Goal: Task Accomplishment & Management: Complete application form

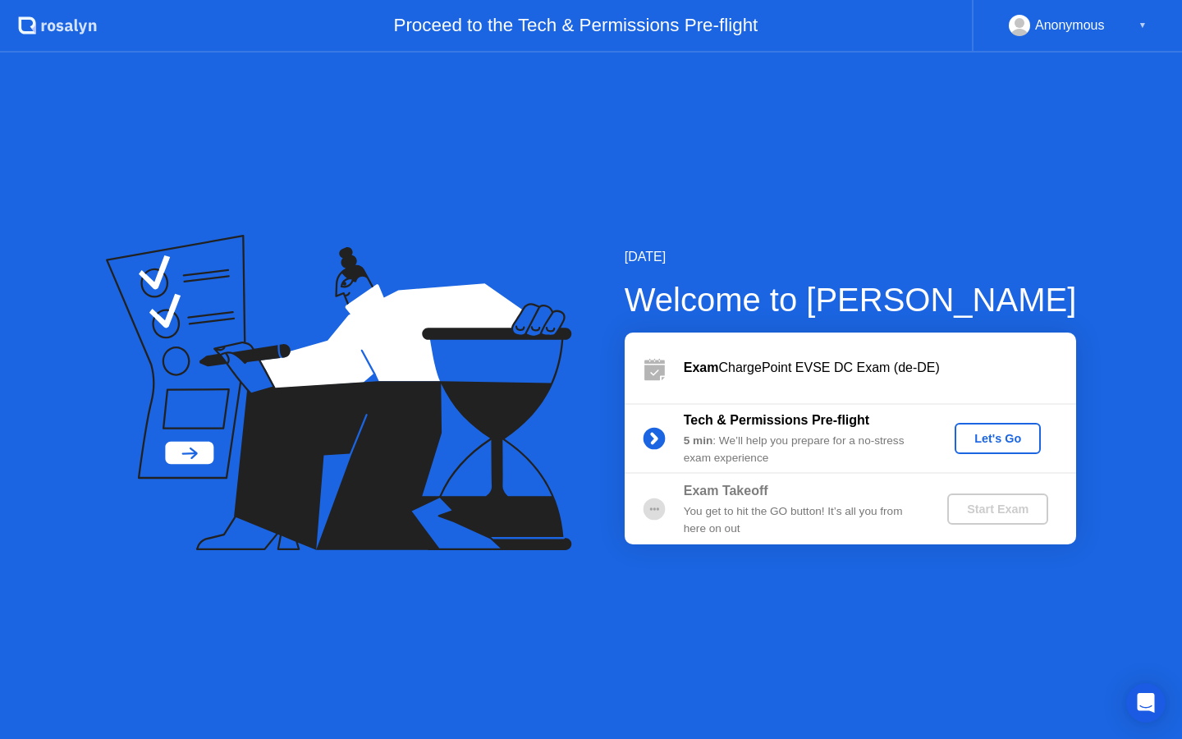
click at [976, 436] on div "Let's Go" at bounding box center [997, 438] width 73 height 13
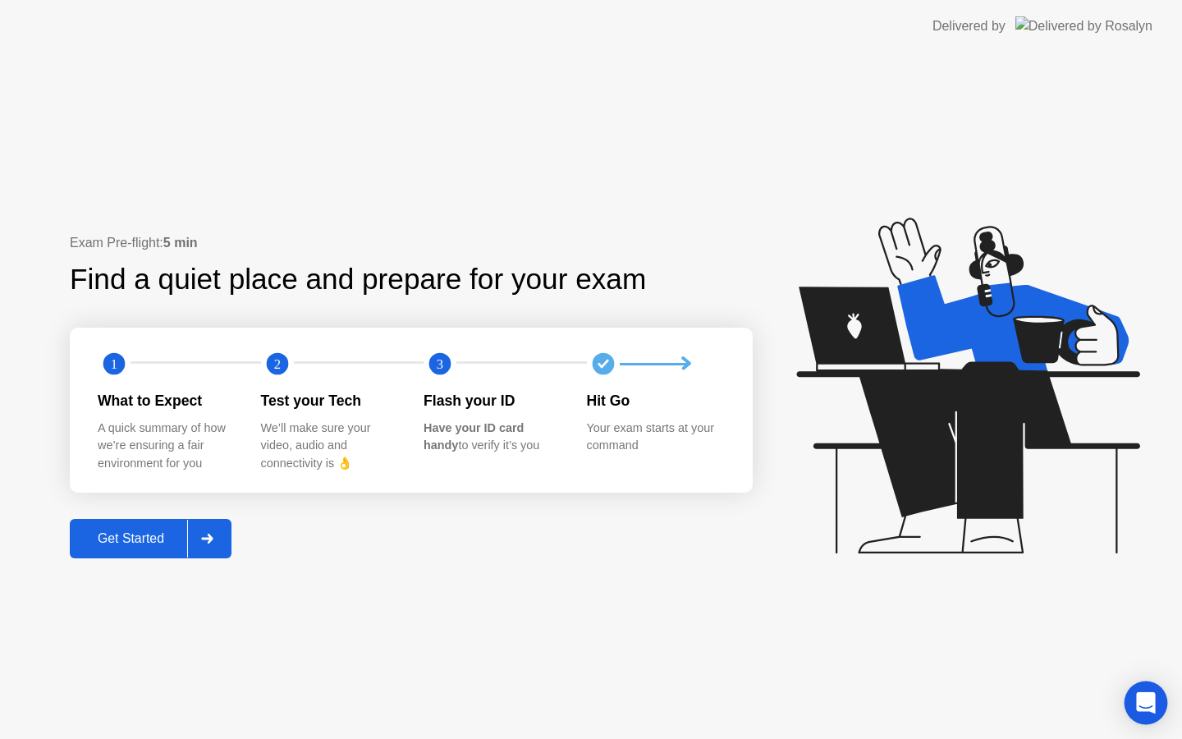
click at [1139, 690] on div "Open Intercom Messenger" at bounding box center [1147, 703] width 44 height 44
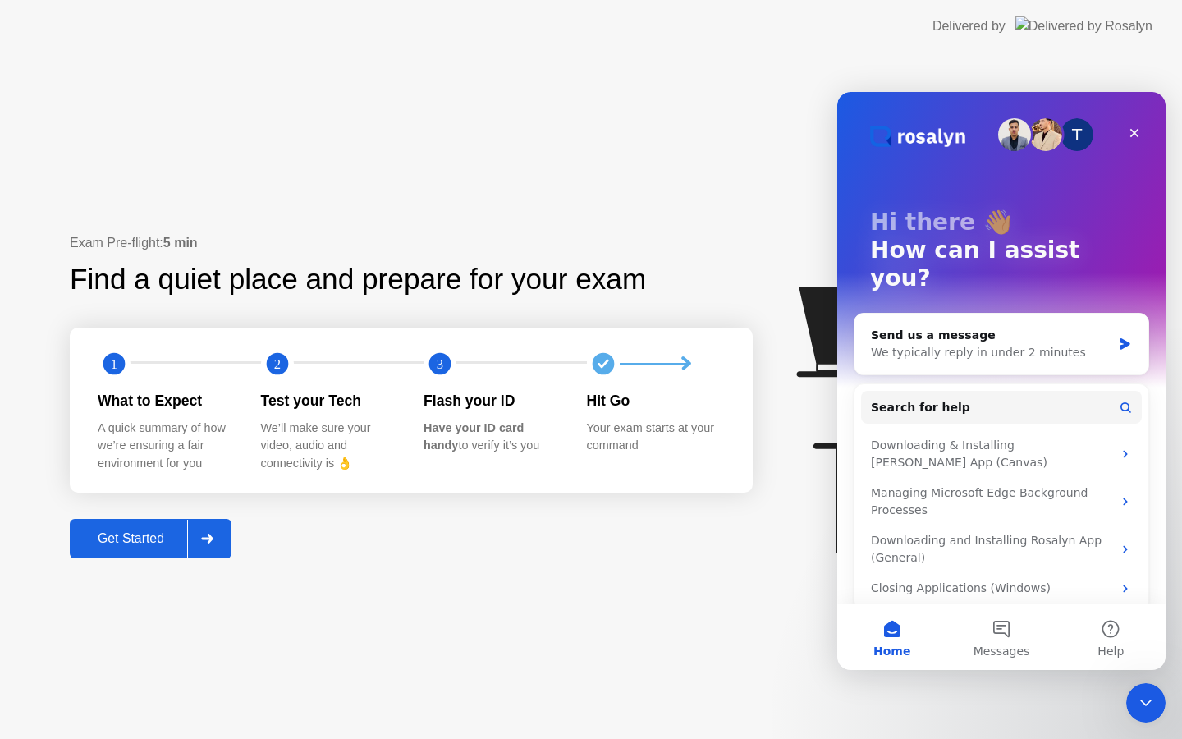
click at [165, 526] on button "Get Started" at bounding box center [151, 538] width 162 height 39
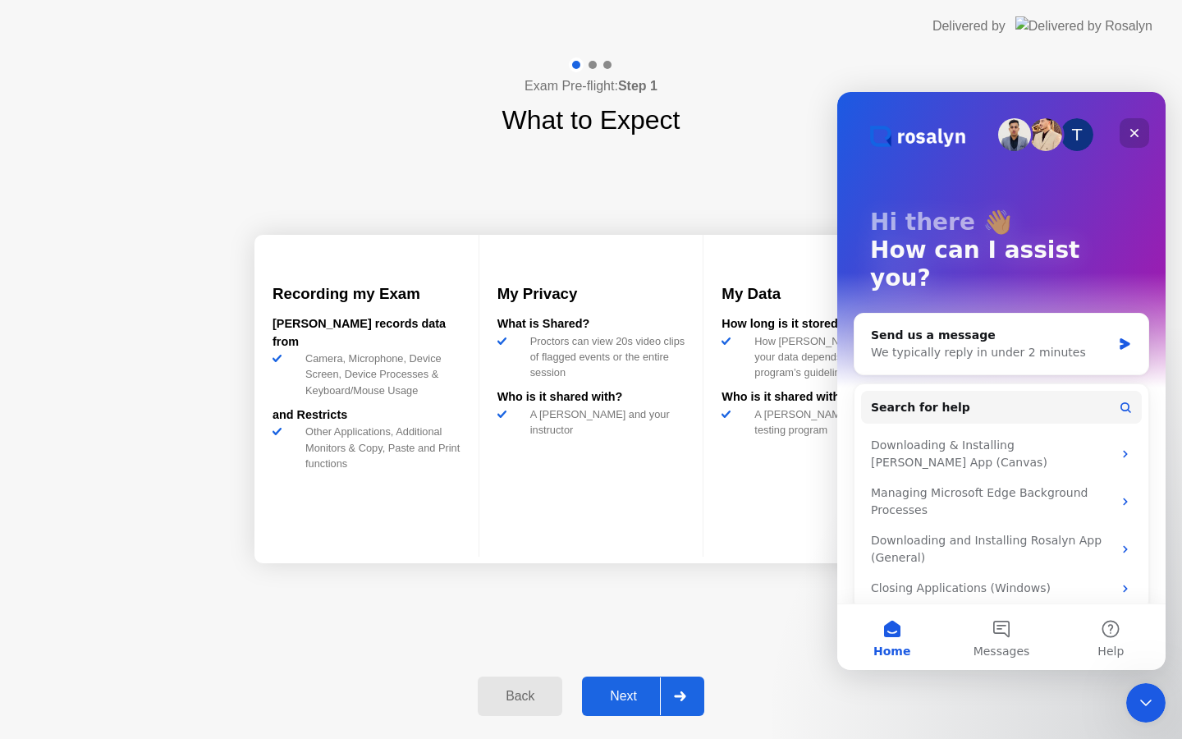
click at [1137, 129] on icon "Close" at bounding box center [1134, 133] width 9 height 9
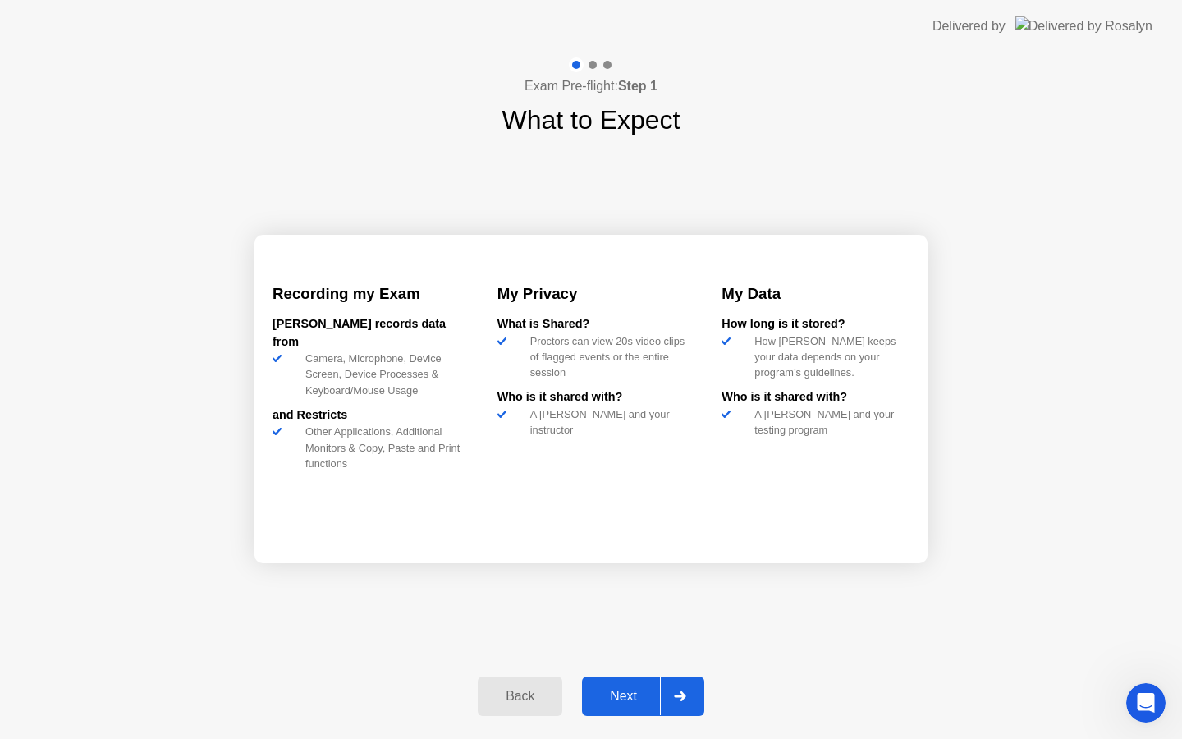
click at [628, 692] on div "Next" at bounding box center [623, 696] width 73 height 15
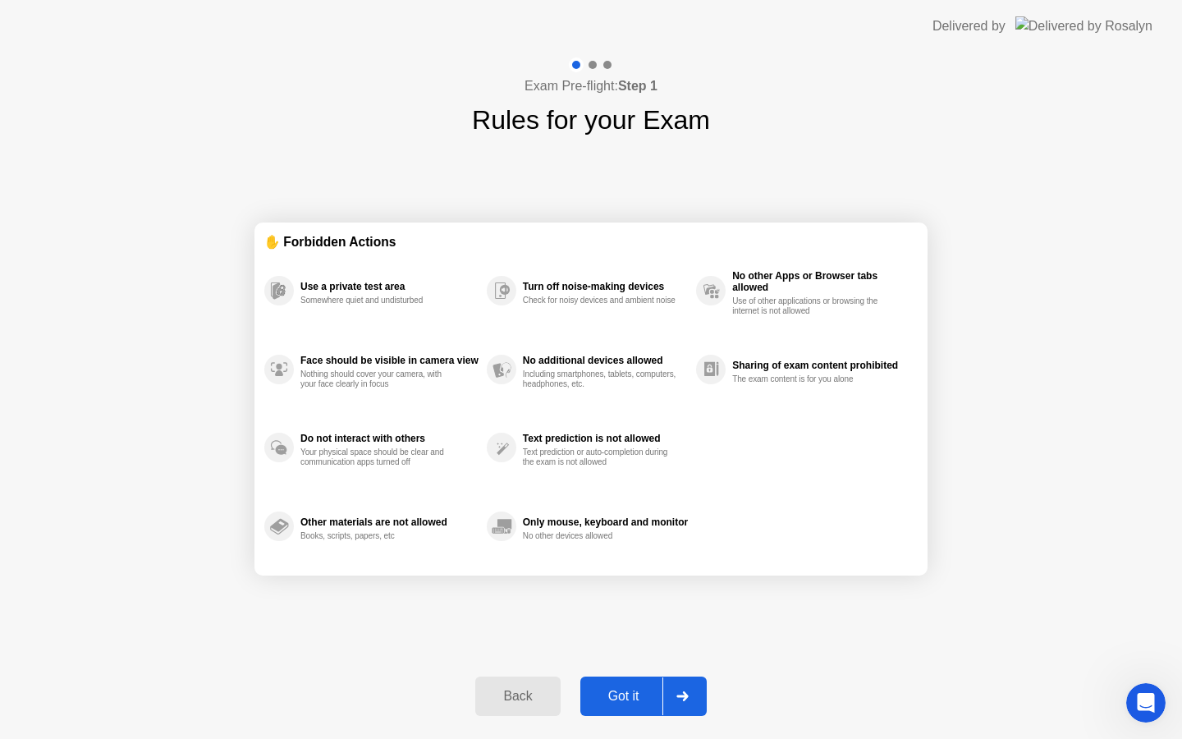
click at [632, 689] on div "Got it" at bounding box center [623, 696] width 77 height 15
select select "**********"
select select "*******"
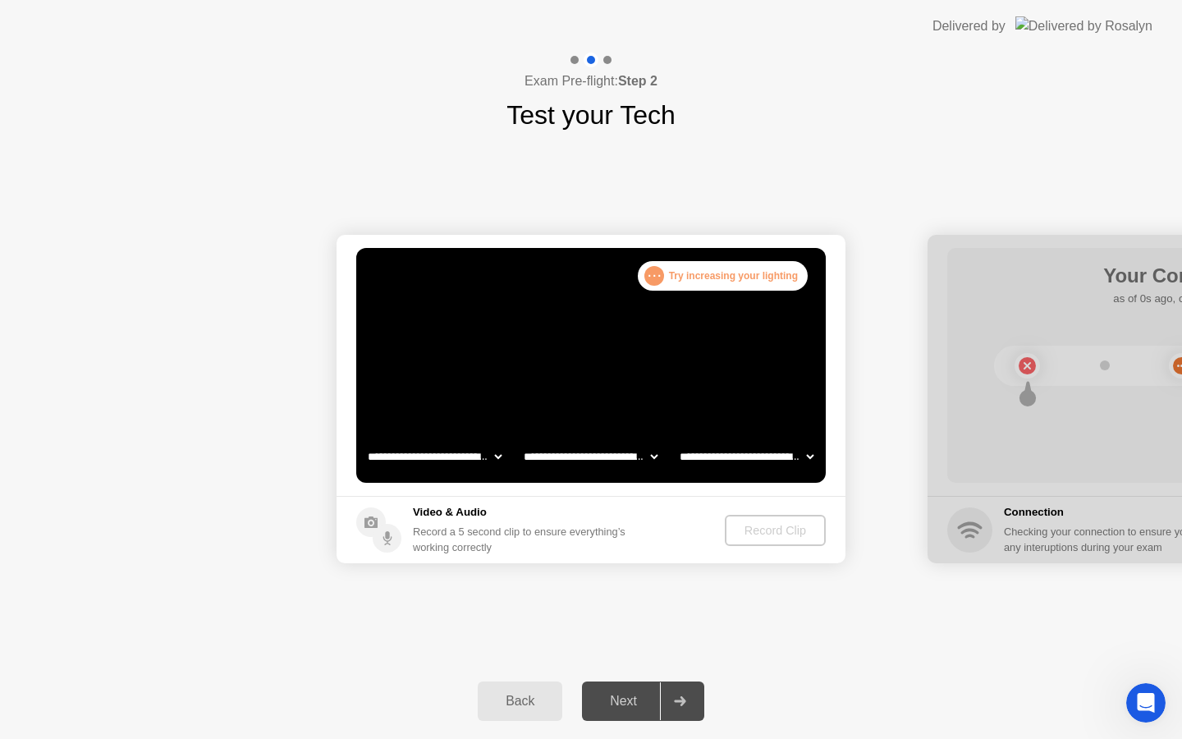
click at [497, 456] on select "**********" at bounding box center [435, 456] width 140 height 33
select select "**********"
click at [567, 464] on select "**********" at bounding box center [591, 456] width 140 height 33
click at [744, 454] on select "**********" at bounding box center [746, 456] width 140 height 33
click at [746, 529] on div "Record Clip" at bounding box center [776, 530] width 88 height 13
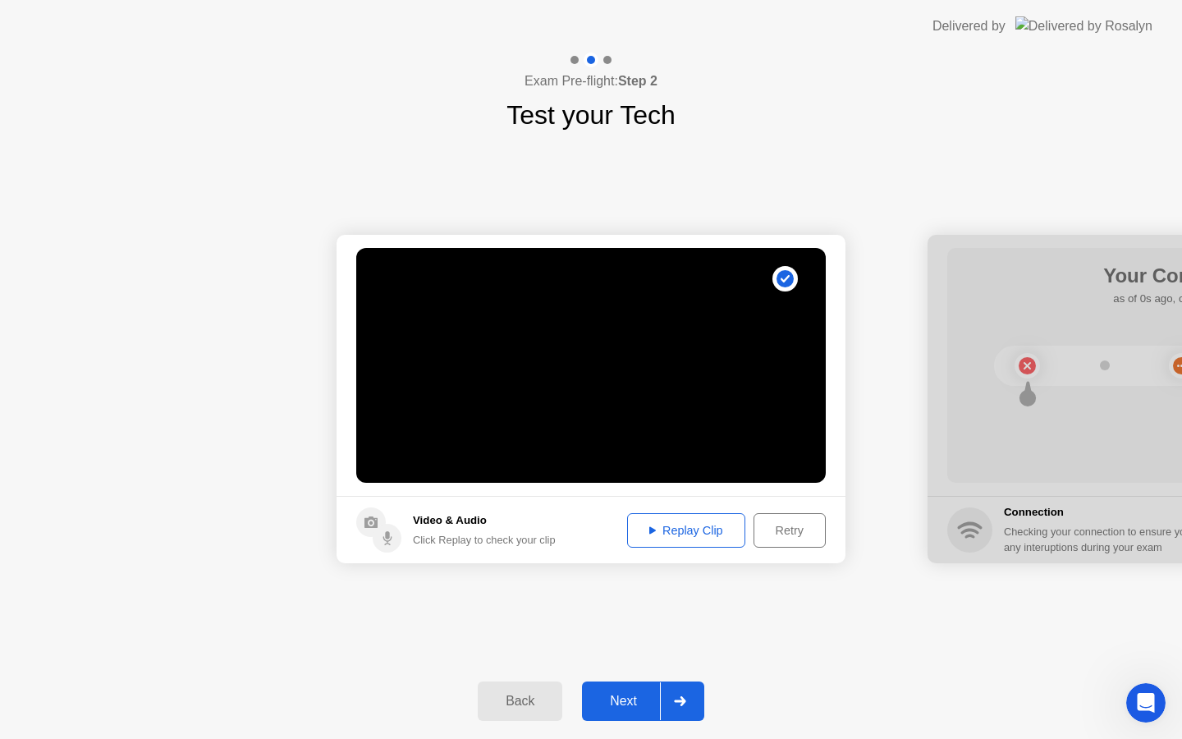
click at [683, 531] on div "Replay Clip" at bounding box center [686, 530] width 107 height 13
click at [678, 521] on button "Replay Clip" at bounding box center [686, 530] width 118 height 34
click at [767, 527] on div "Retry" at bounding box center [789, 530] width 61 height 13
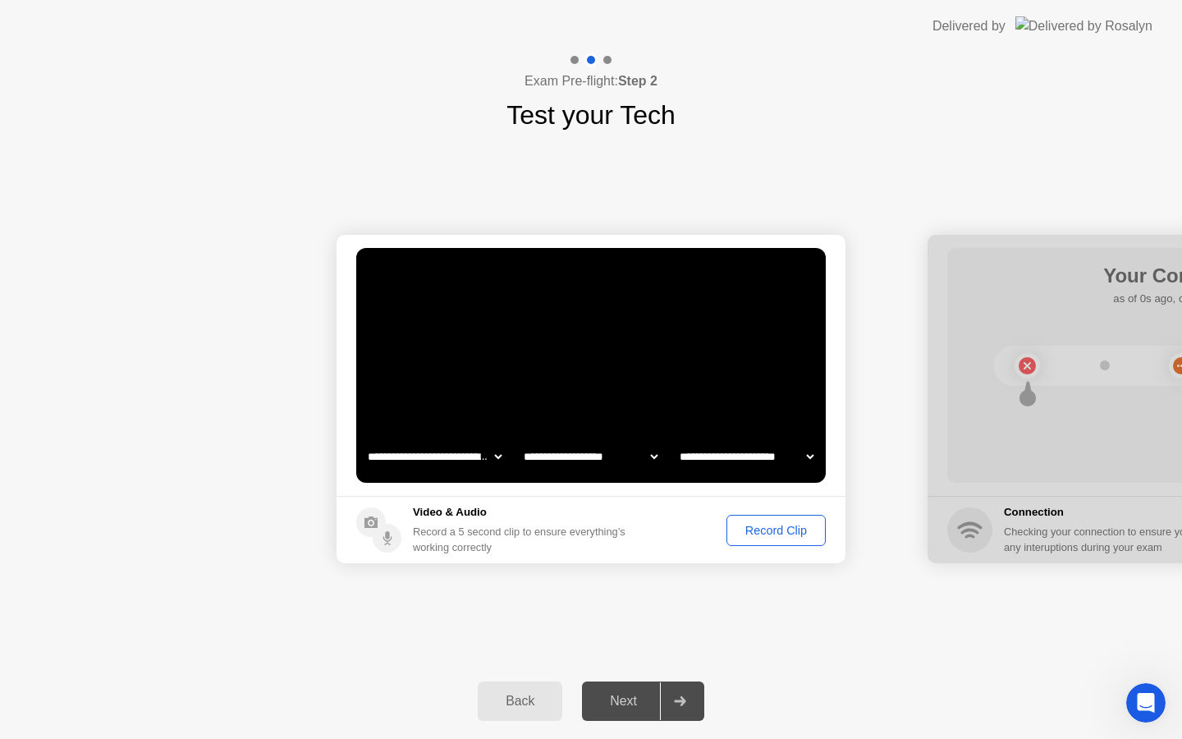
click at [768, 527] on div "Record Clip" at bounding box center [776, 530] width 88 height 13
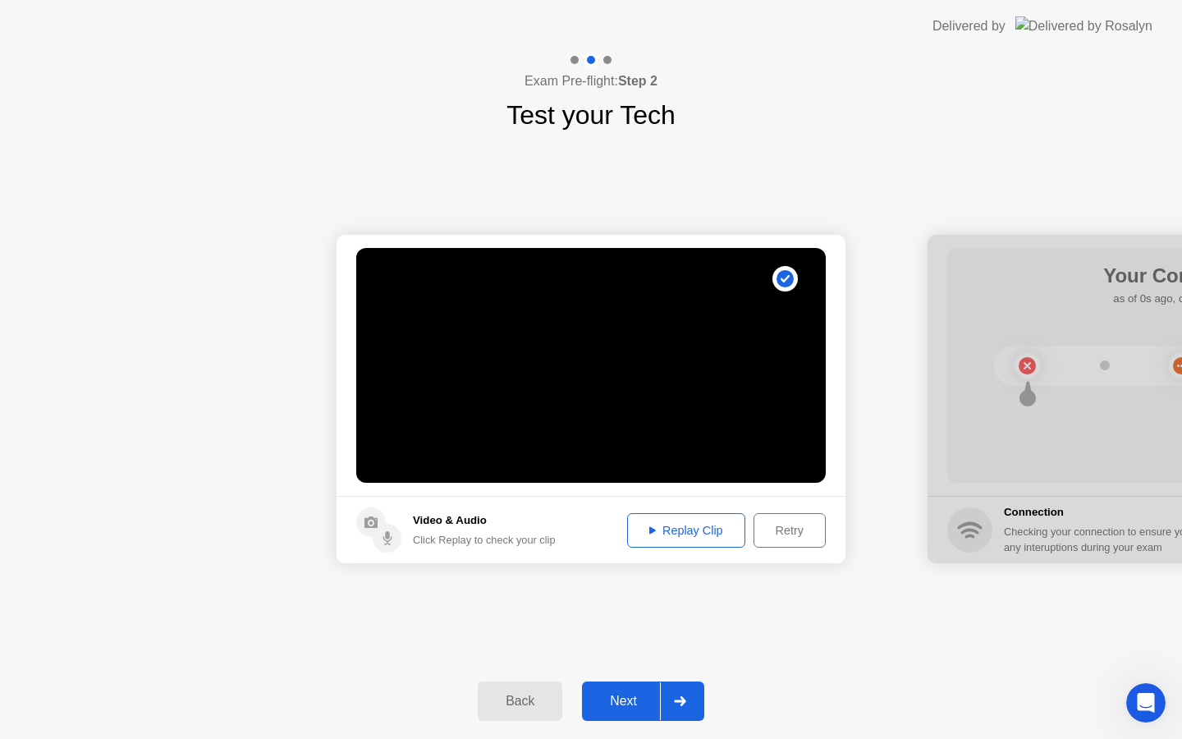
click at [683, 540] on button "Replay Clip" at bounding box center [686, 530] width 118 height 34
click at [764, 526] on div "Retry" at bounding box center [789, 530] width 61 height 13
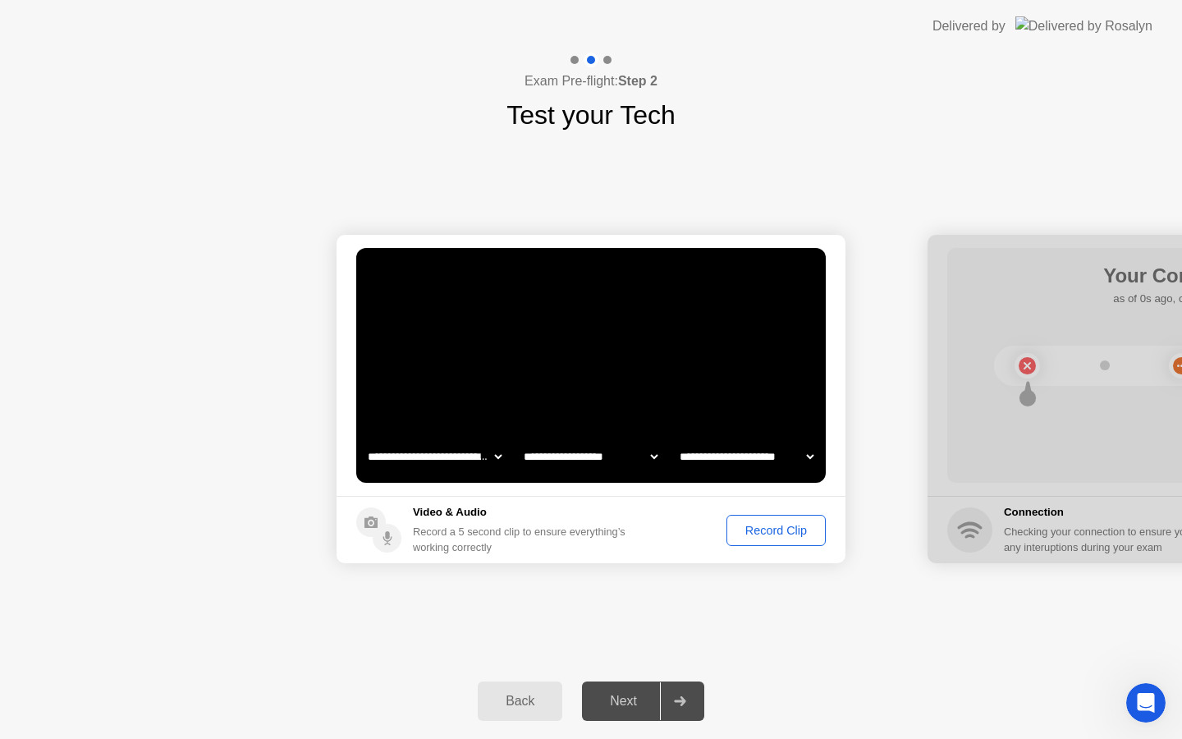
click at [647, 463] on select "**********" at bounding box center [591, 456] width 140 height 33
click at [763, 456] on select "**********" at bounding box center [746, 456] width 140 height 33
click at [485, 462] on select "**********" at bounding box center [435, 456] width 140 height 33
click at [707, 530] on footer "Video & Audio Record a 5 second clip to ensure everything’s working correctly R…" at bounding box center [591, 529] width 509 height 67
click at [874, 202] on div "**********" at bounding box center [591, 399] width 1182 height 529
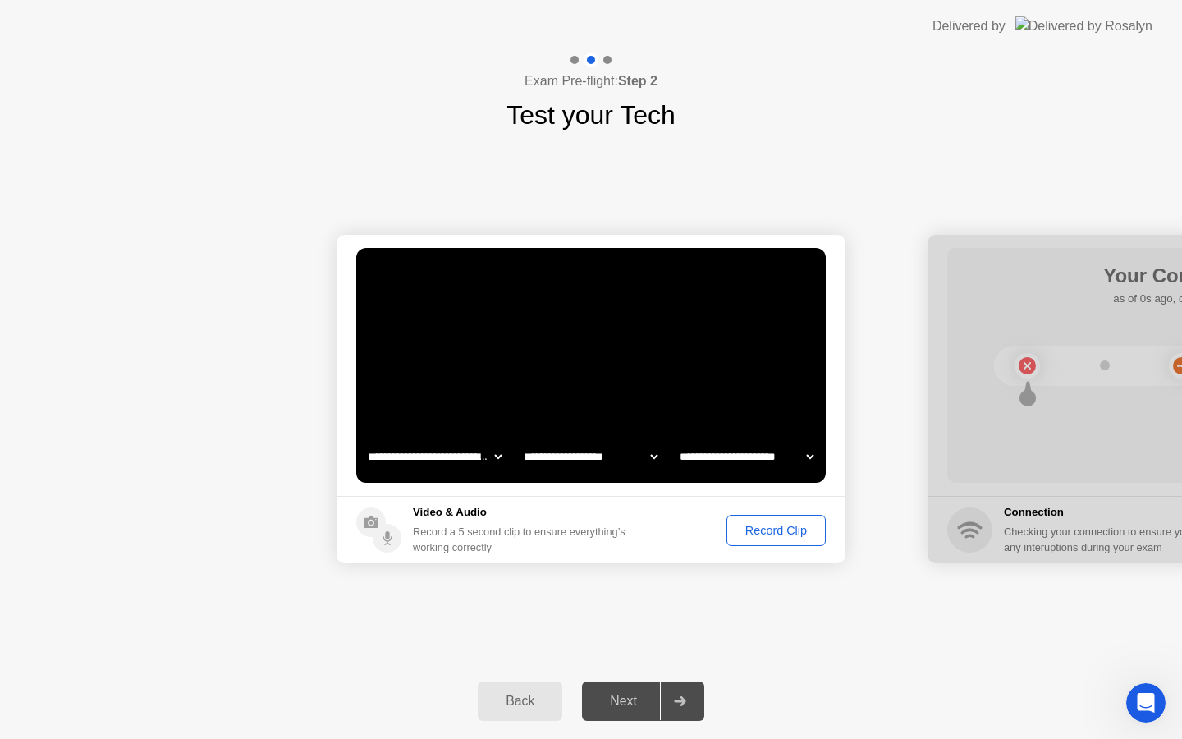
click at [628, 698] on div "Next" at bounding box center [623, 701] width 73 height 15
click at [739, 532] on div "Record Clip" at bounding box center [776, 530] width 88 height 13
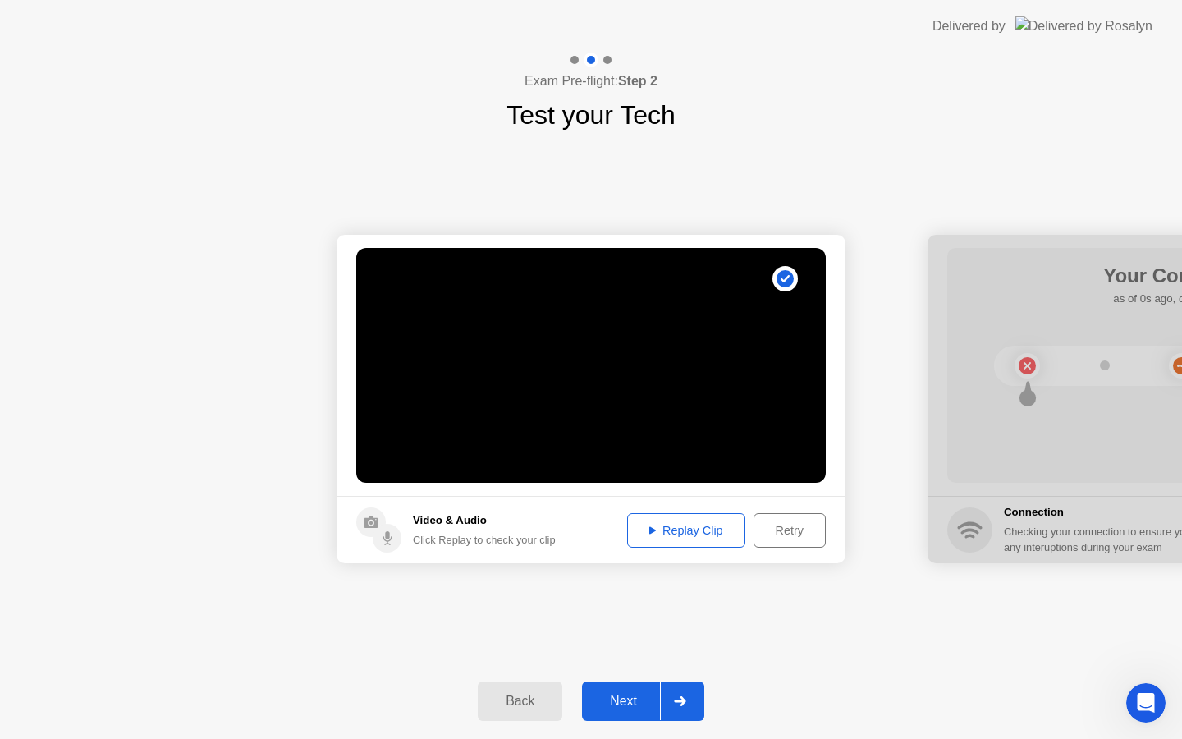
click at [691, 537] on div "Replay Clip" at bounding box center [686, 530] width 107 height 13
click at [642, 700] on div "Next" at bounding box center [623, 701] width 73 height 15
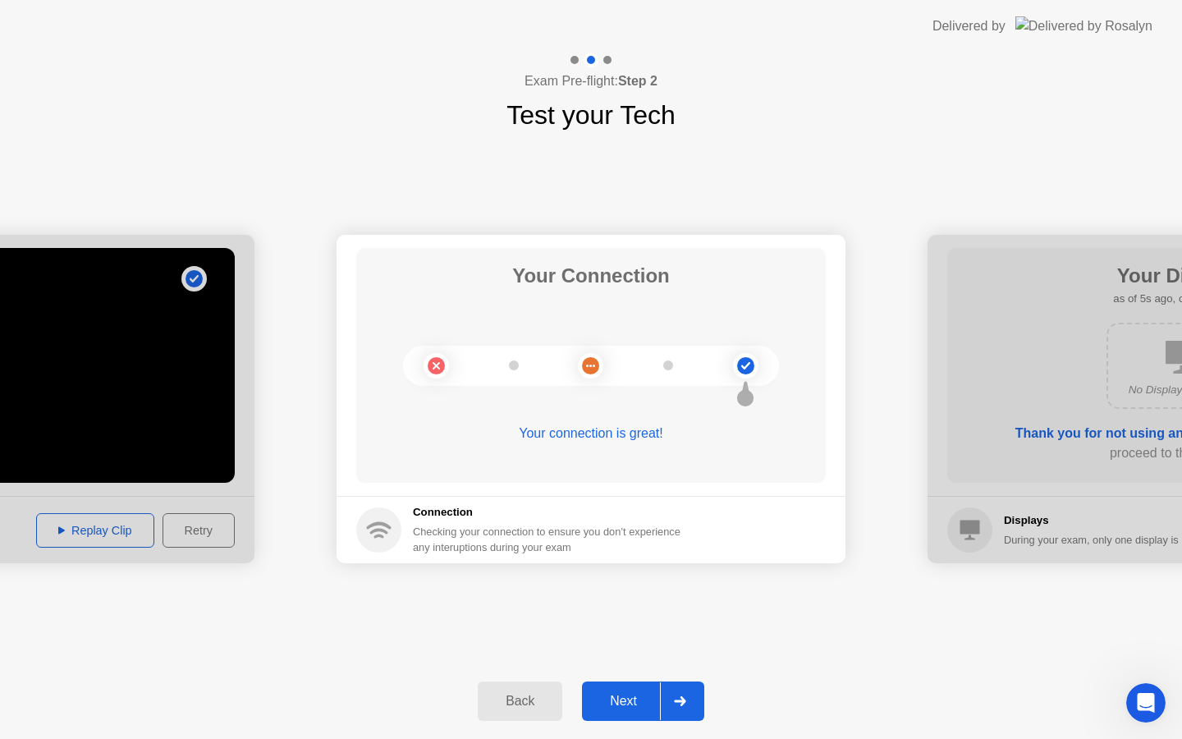
click at [624, 708] on div "Next" at bounding box center [623, 701] width 73 height 15
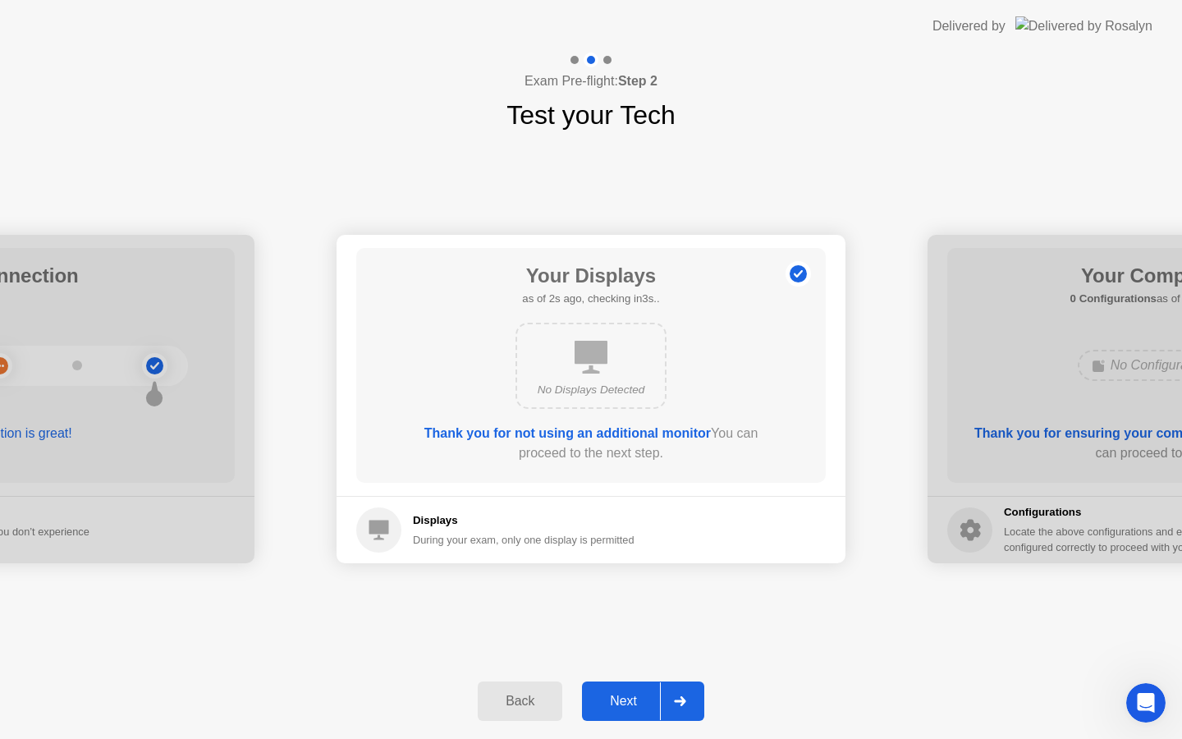
click at [641, 687] on button "Next" at bounding box center [643, 700] width 122 height 39
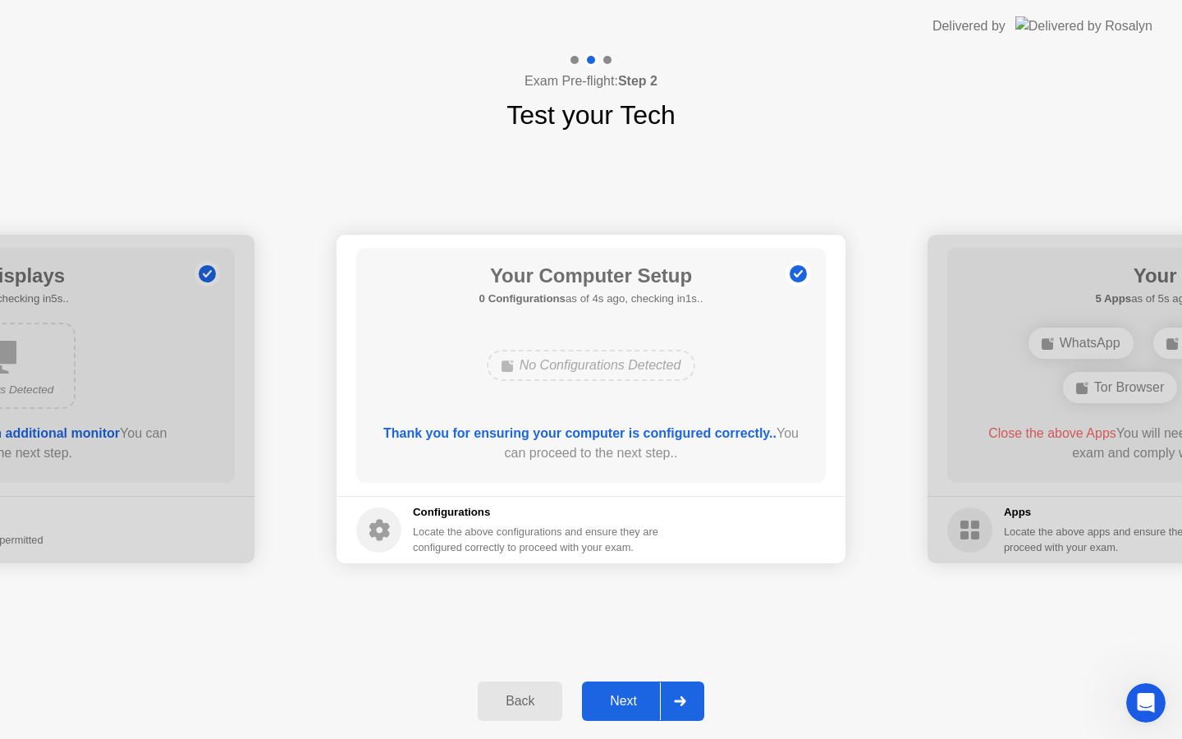
click at [640, 695] on div "Next" at bounding box center [623, 701] width 73 height 15
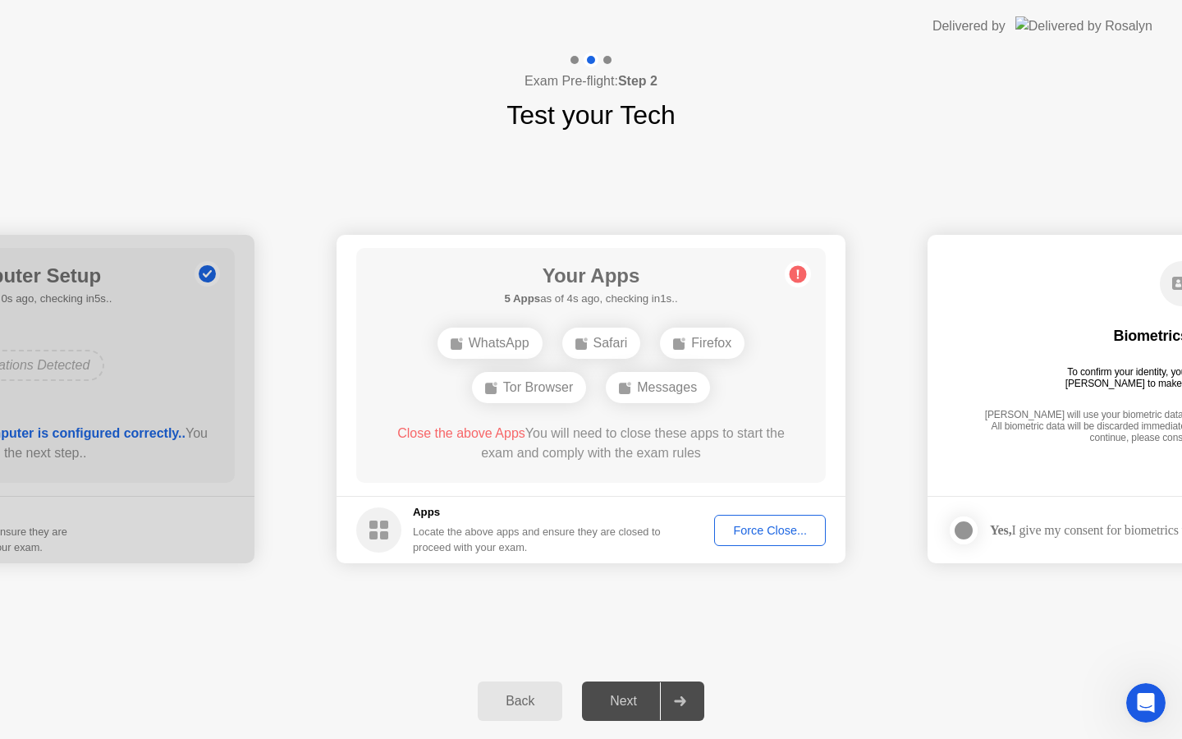
click at [690, 341] on div "Firefox" at bounding box center [702, 343] width 85 height 31
click at [689, 342] on div "Firefox" at bounding box center [702, 343] width 85 height 31
click at [511, 373] on div "Tor Browser" at bounding box center [529, 387] width 114 height 31
click at [510, 392] on div "Tor Browser" at bounding box center [529, 387] width 114 height 31
click at [781, 533] on div "Force Close..." at bounding box center [770, 530] width 100 height 13
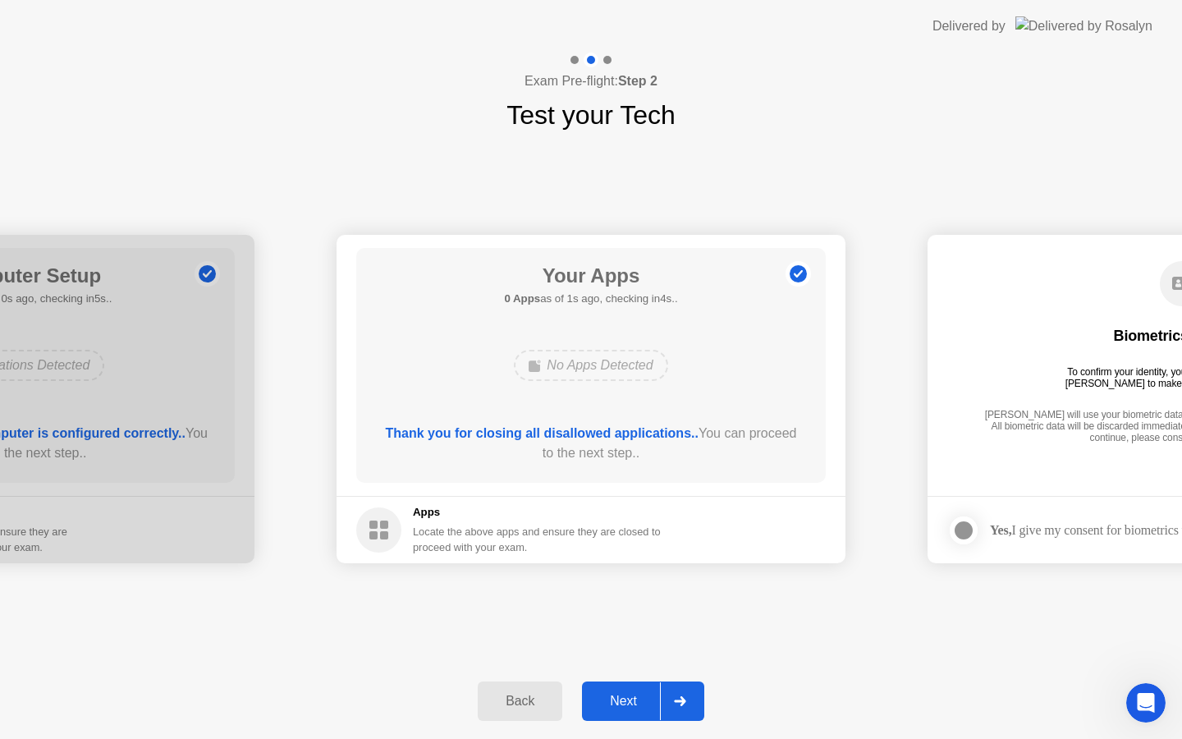
click at [626, 688] on button "Next" at bounding box center [643, 700] width 122 height 39
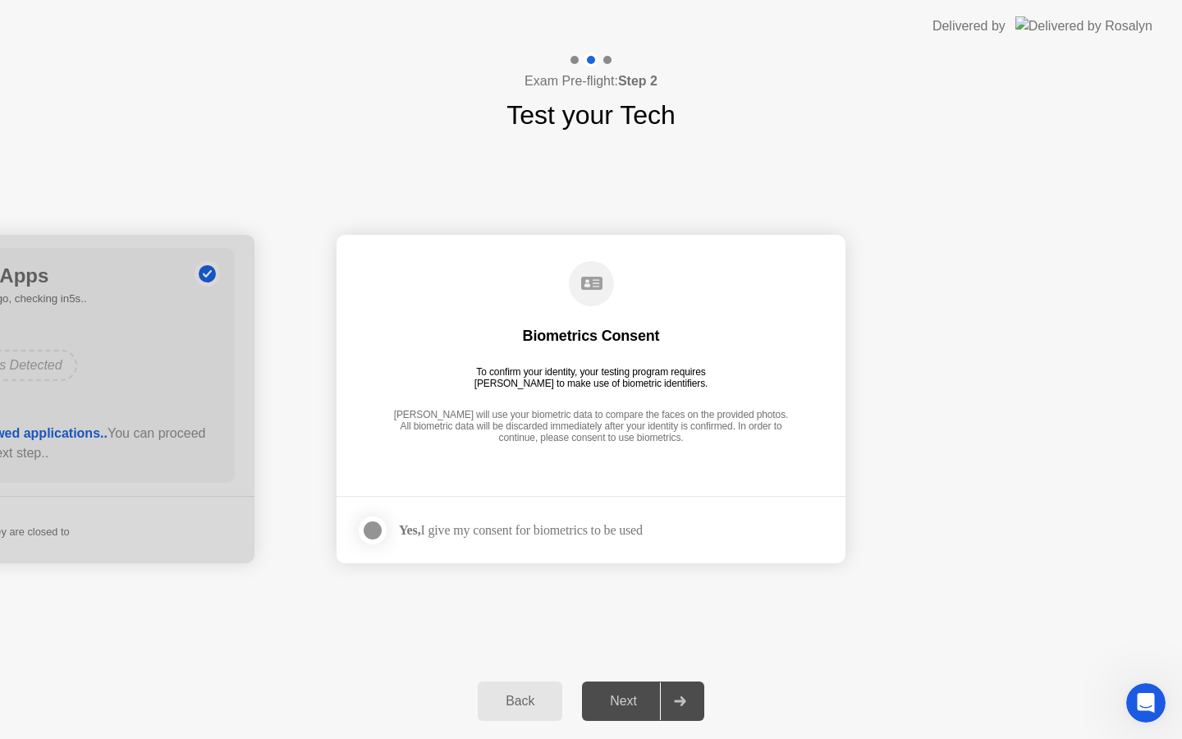
click at [371, 540] on div at bounding box center [373, 531] width 20 height 20
click at [603, 686] on button "Next" at bounding box center [643, 700] width 122 height 39
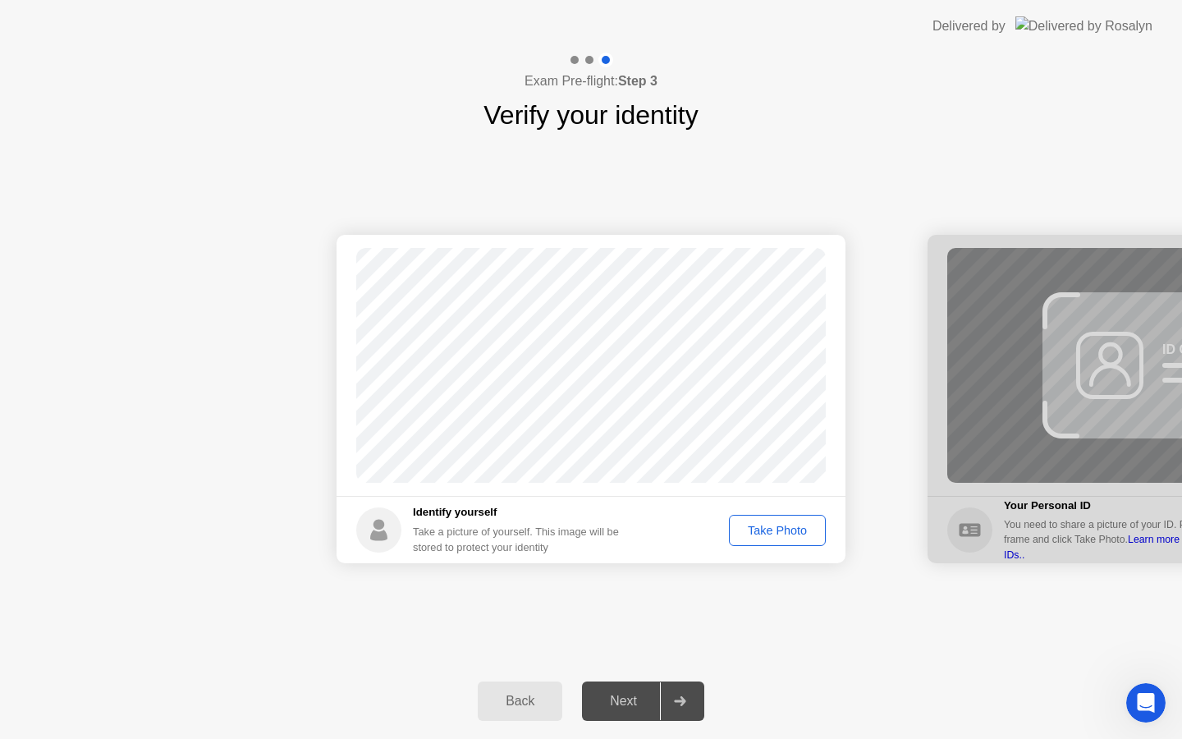
click at [769, 539] on button "Take Photo" at bounding box center [777, 530] width 97 height 31
click at [771, 535] on div "Retake" at bounding box center [788, 530] width 64 height 13
click at [778, 534] on div "Take Photo" at bounding box center [777, 530] width 85 height 13
click at [610, 709] on div "Next" at bounding box center [623, 701] width 73 height 15
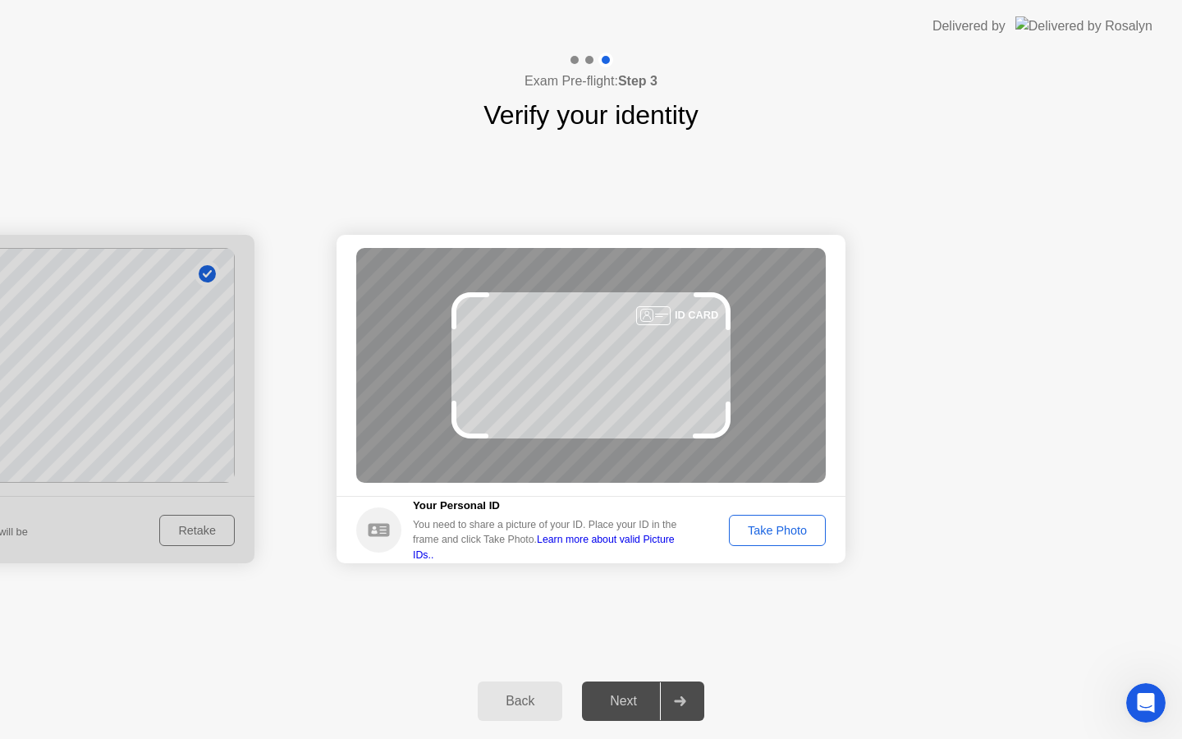
click at [791, 520] on button "Take Photo" at bounding box center [777, 530] width 97 height 31
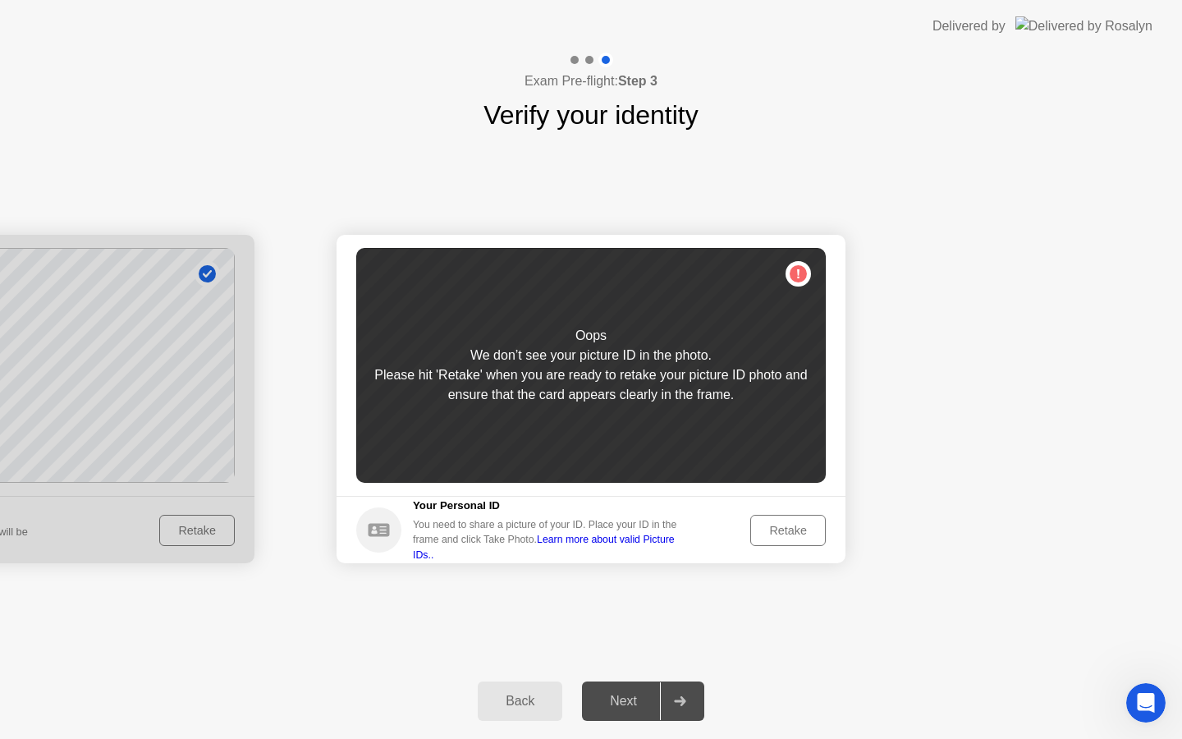
click at [749, 521] on div "Retake" at bounding box center [772, 530] width 108 height 31
click at [764, 529] on div "Retake" at bounding box center [788, 530] width 64 height 13
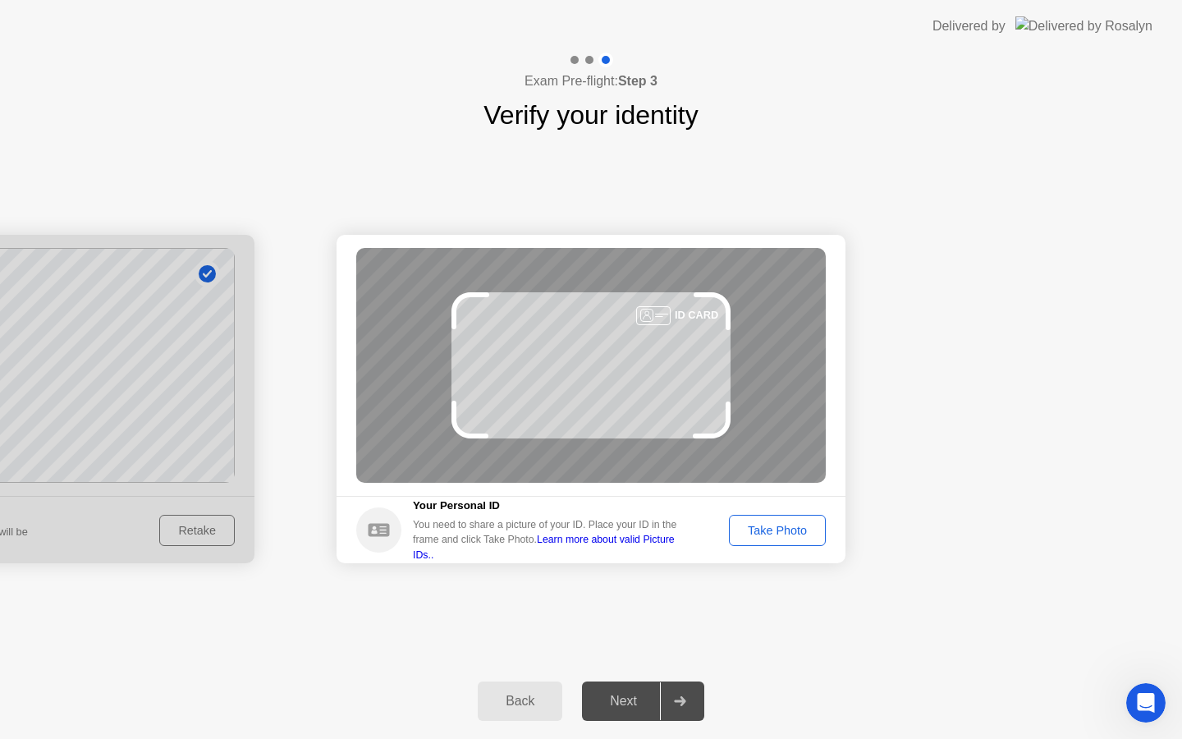
click at [795, 524] on div "Take Photo" at bounding box center [777, 530] width 85 height 13
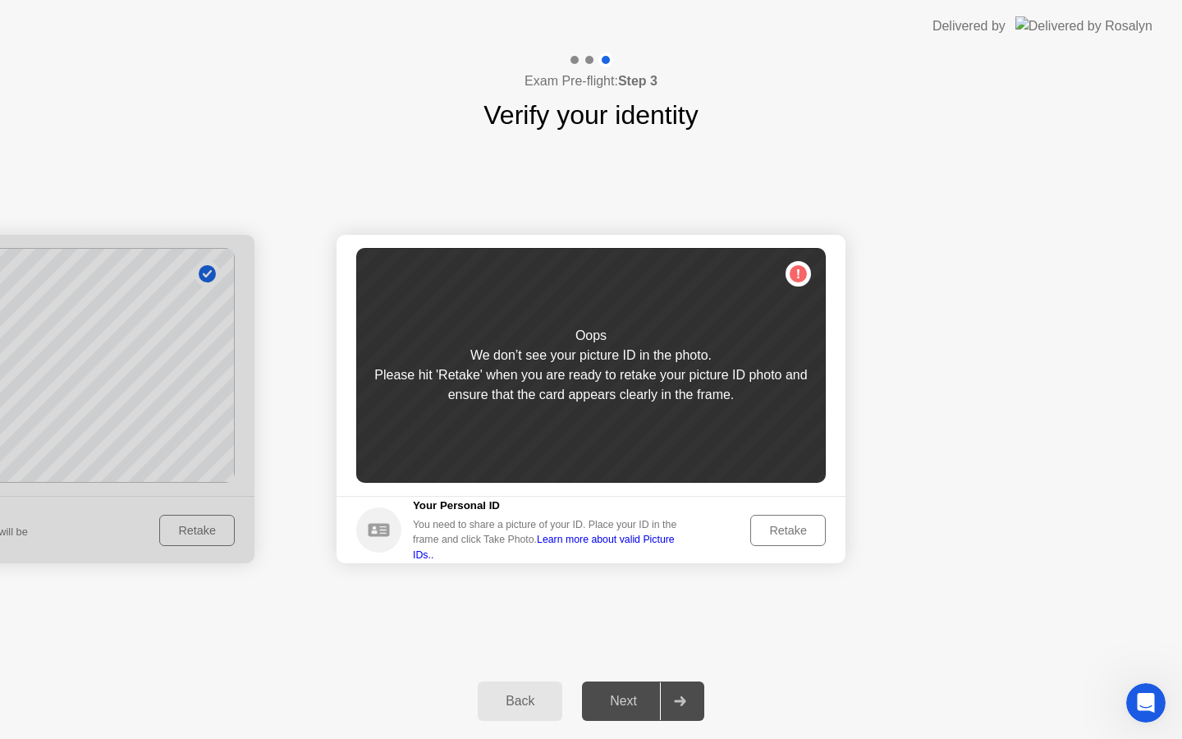
click at [762, 528] on div "Retake" at bounding box center [788, 530] width 64 height 13
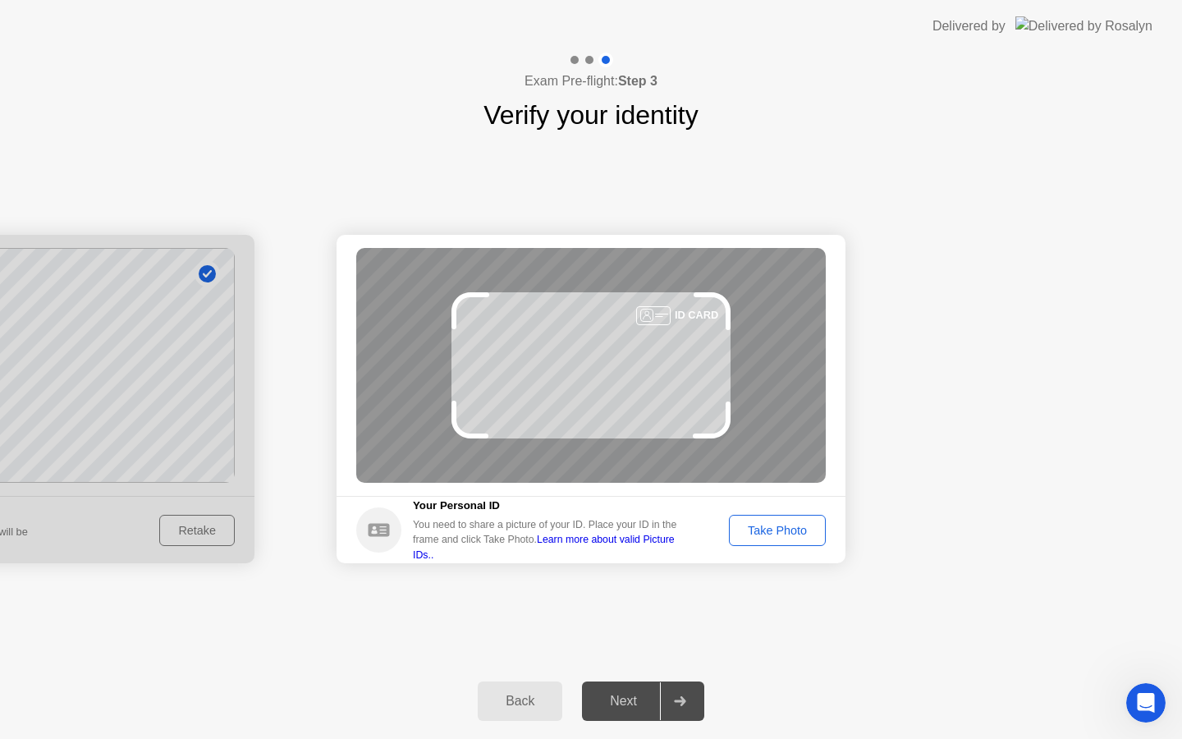
click at [190, 528] on div at bounding box center [-1, 399] width 509 height 328
click at [531, 688] on button "Back" at bounding box center [520, 700] width 85 height 39
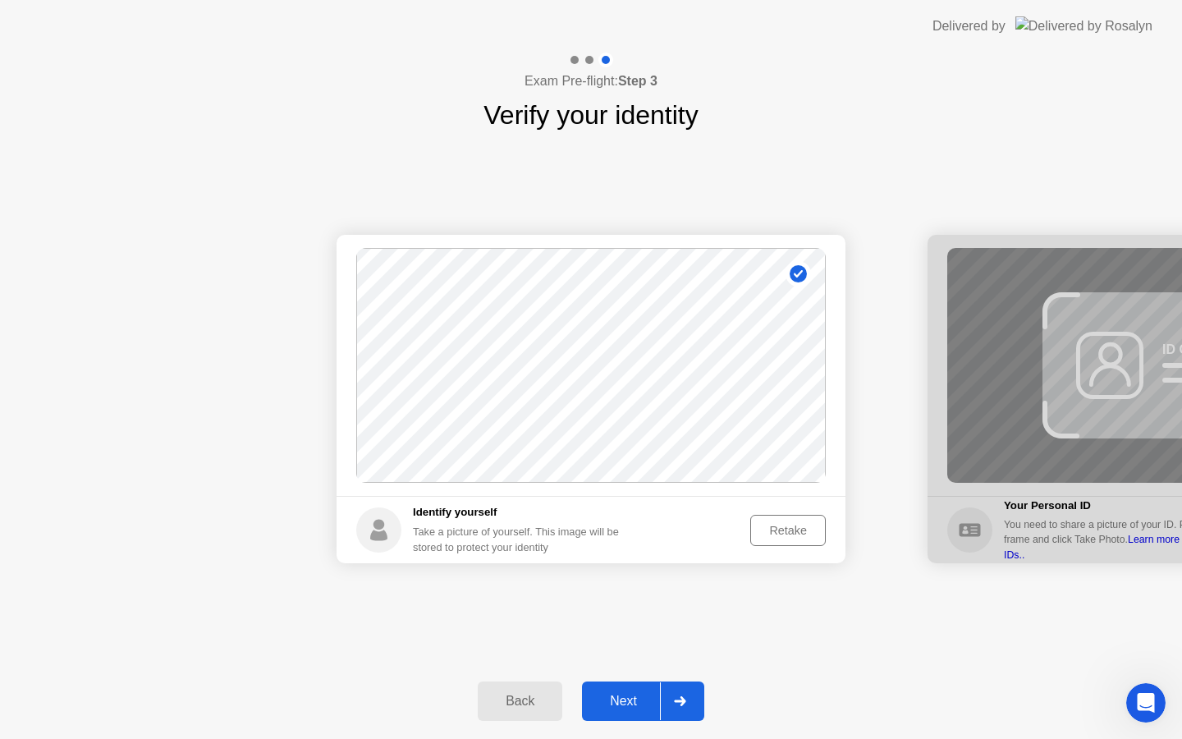
click at [776, 525] on div "Retake" at bounding box center [788, 530] width 64 height 13
click at [775, 528] on div "Take Photo" at bounding box center [777, 530] width 85 height 13
click at [768, 535] on div "Retake" at bounding box center [788, 530] width 64 height 13
click at [767, 532] on div "Take Photo" at bounding box center [777, 530] width 85 height 13
click at [803, 529] on div "Retake" at bounding box center [788, 530] width 64 height 13
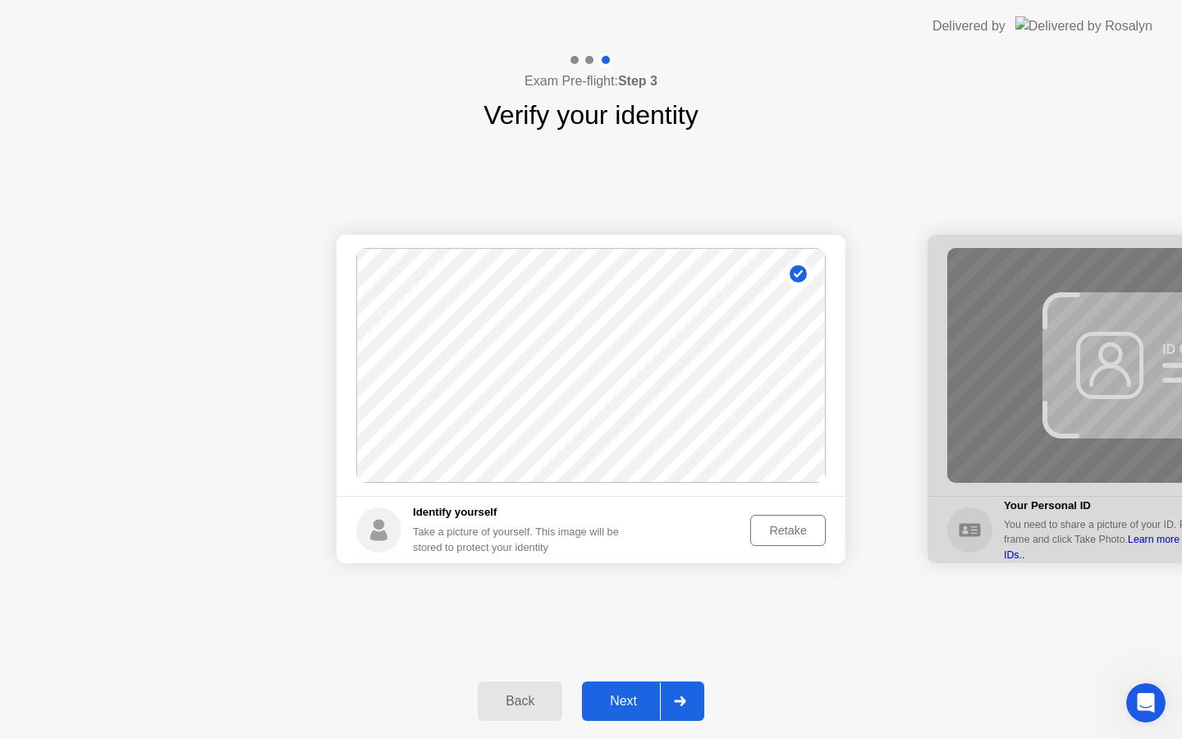
click at [800, 530] on div "Retake" at bounding box center [788, 530] width 64 height 13
click at [795, 531] on div "Take Photo" at bounding box center [777, 530] width 85 height 13
click at [635, 700] on div "Next" at bounding box center [623, 701] width 73 height 15
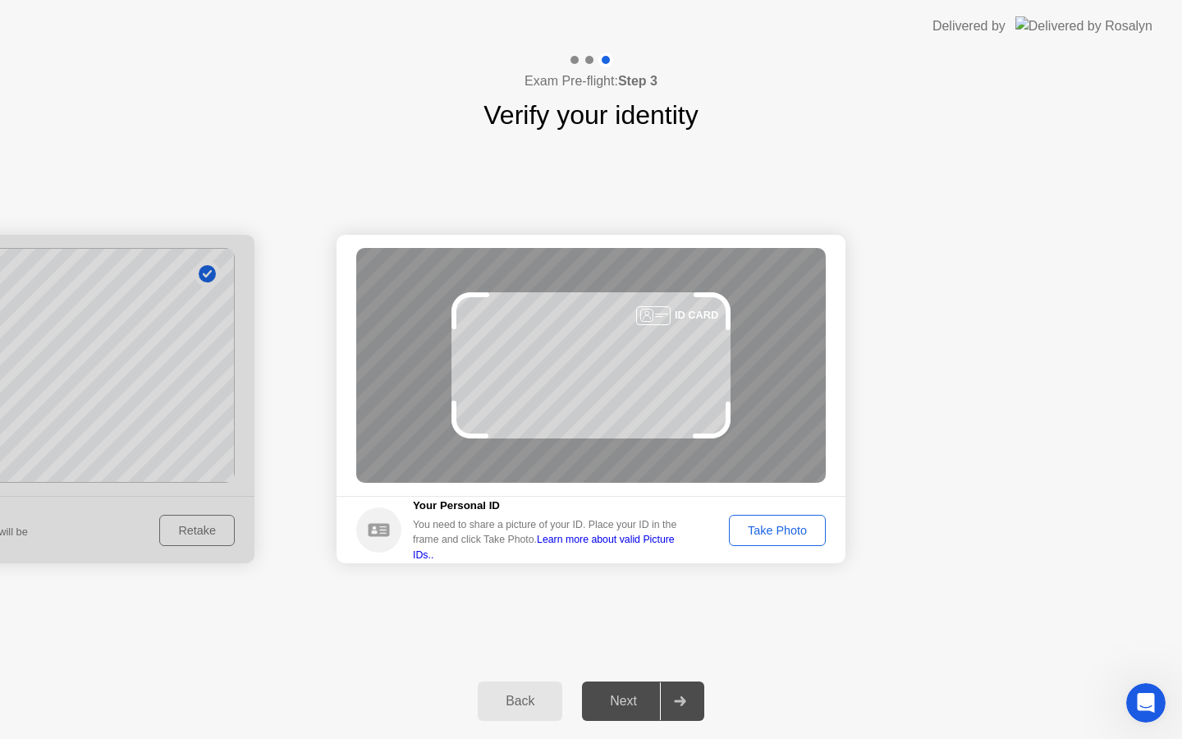
click at [797, 537] on div "Take Photo" at bounding box center [777, 530] width 85 height 13
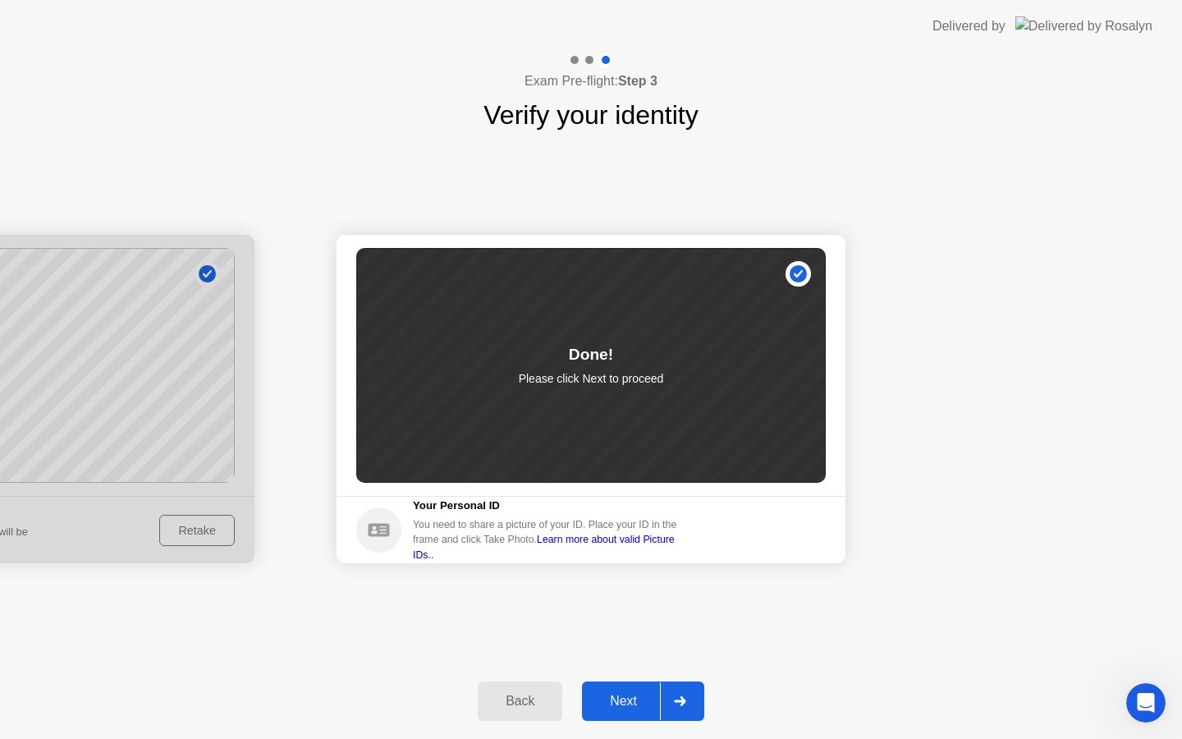
click at [626, 713] on button "Next" at bounding box center [643, 700] width 122 height 39
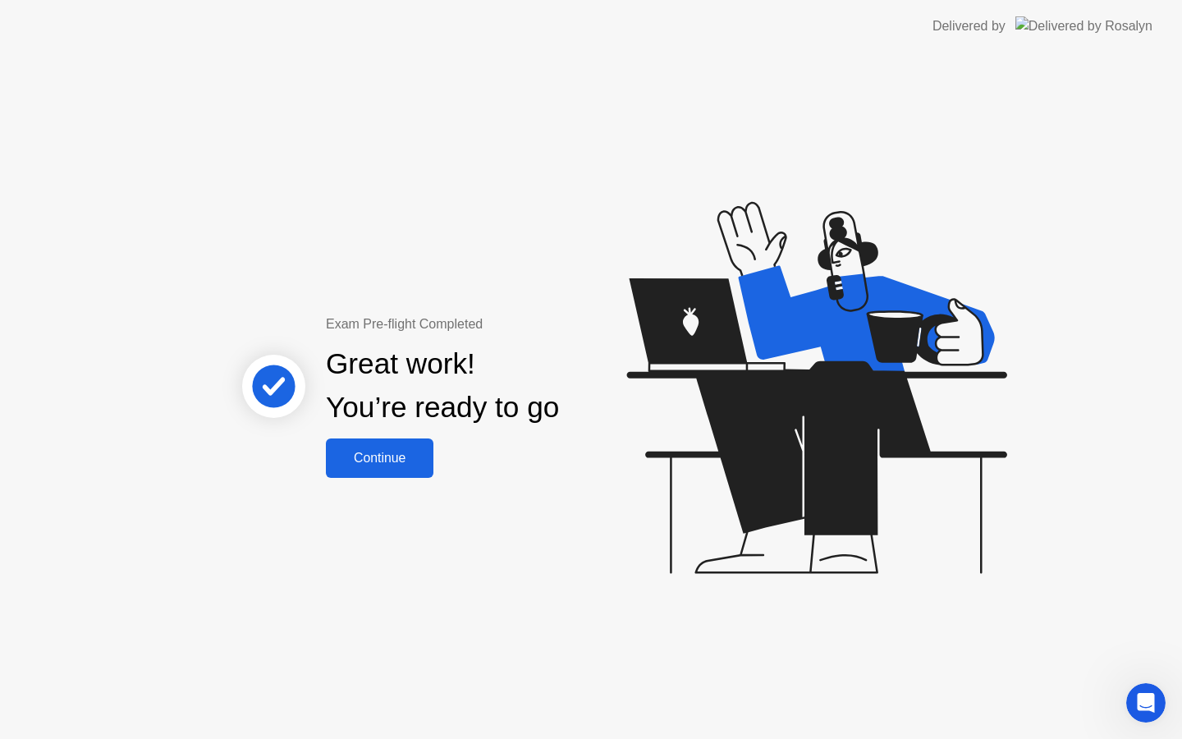
click at [374, 463] on div "Continue" at bounding box center [380, 458] width 98 height 15
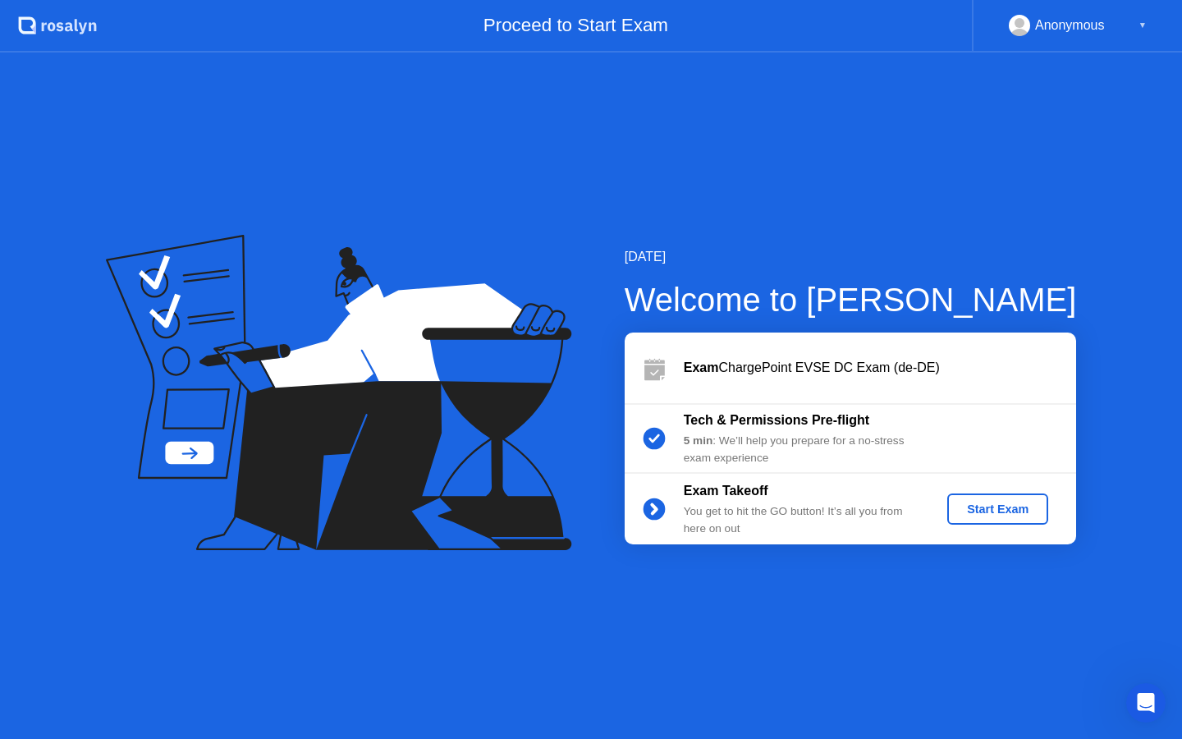
click at [988, 502] on div "Start Exam" at bounding box center [998, 508] width 88 height 13
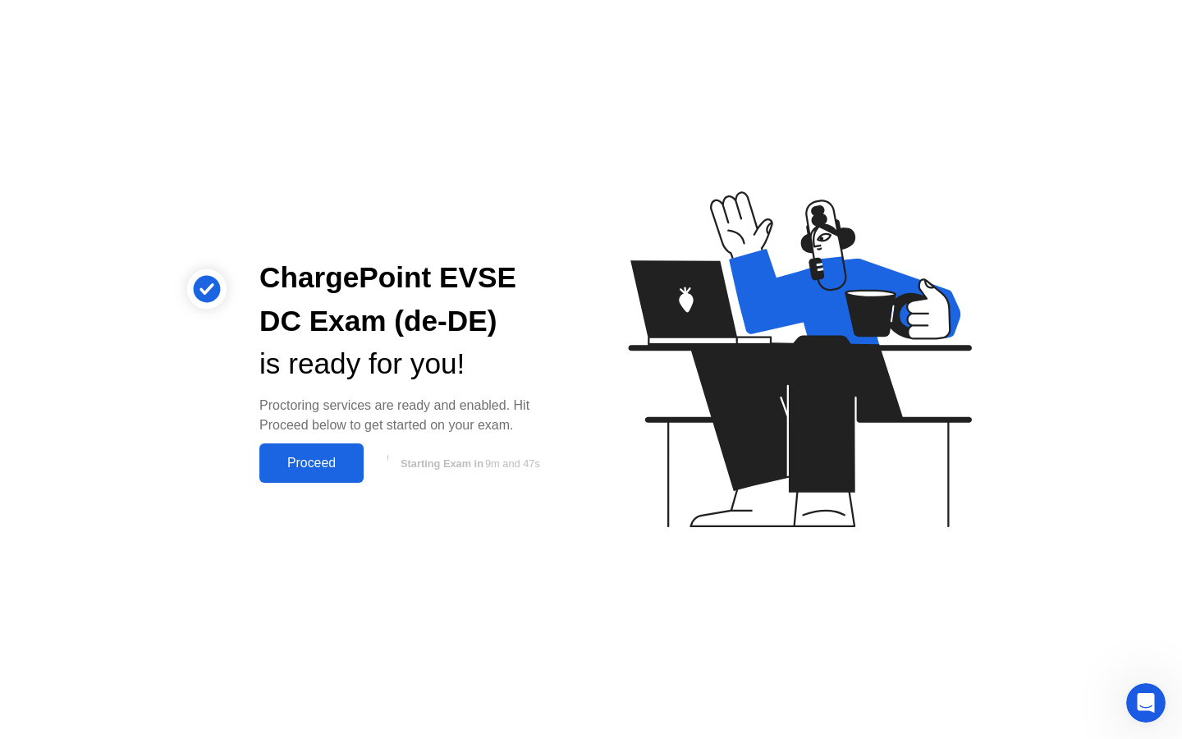
click at [307, 461] on div "Proceed" at bounding box center [311, 463] width 94 height 15
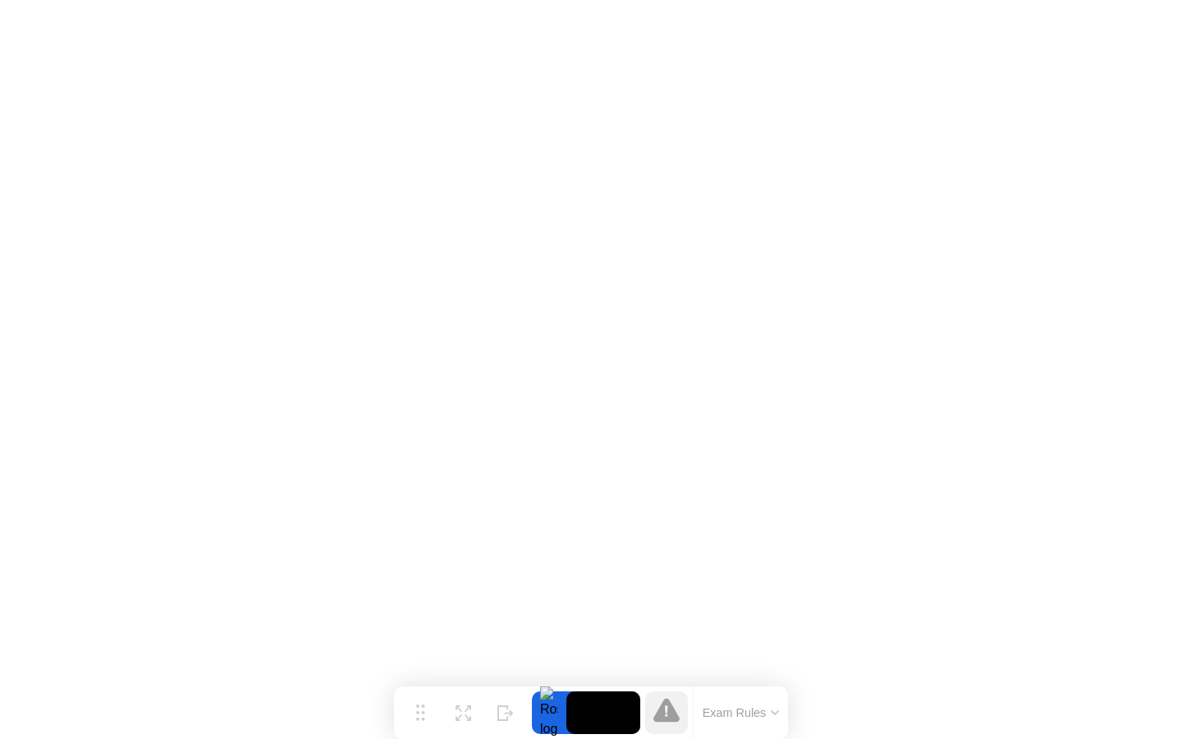
click at [761, 712] on button "Exam Rules" at bounding box center [741, 712] width 87 height 15
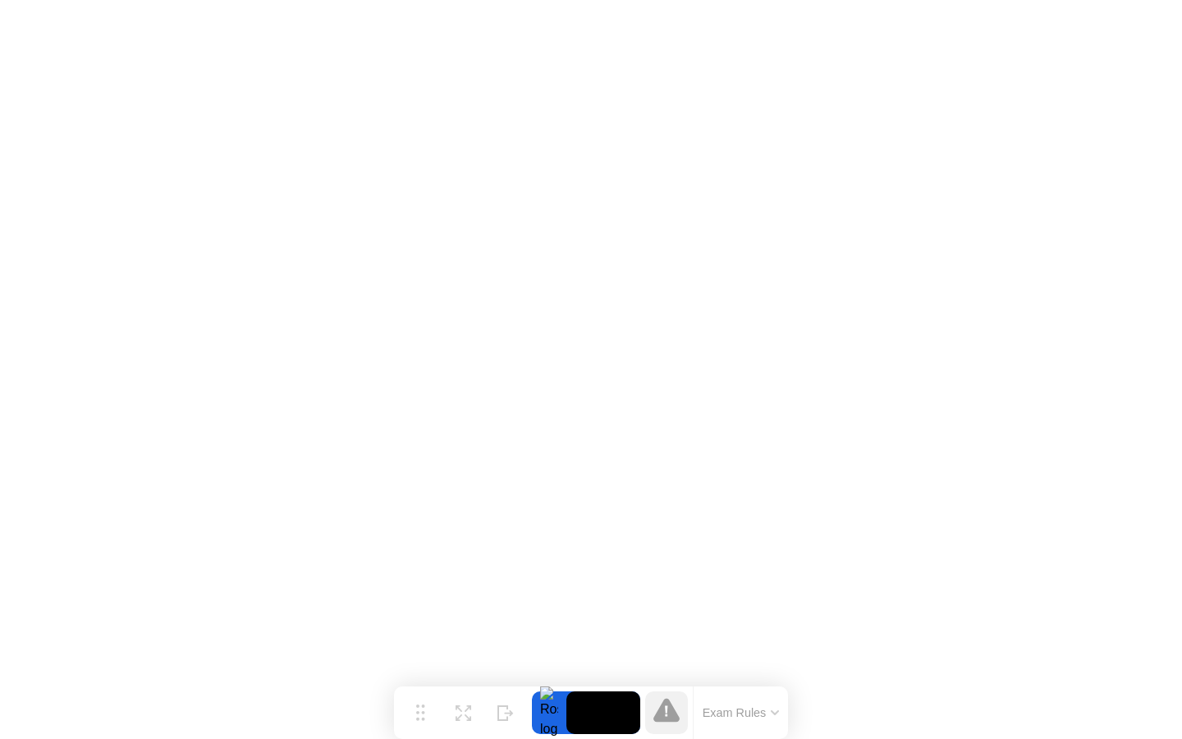
click at [777, 713] on icon at bounding box center [775, 712] width 7 height 3
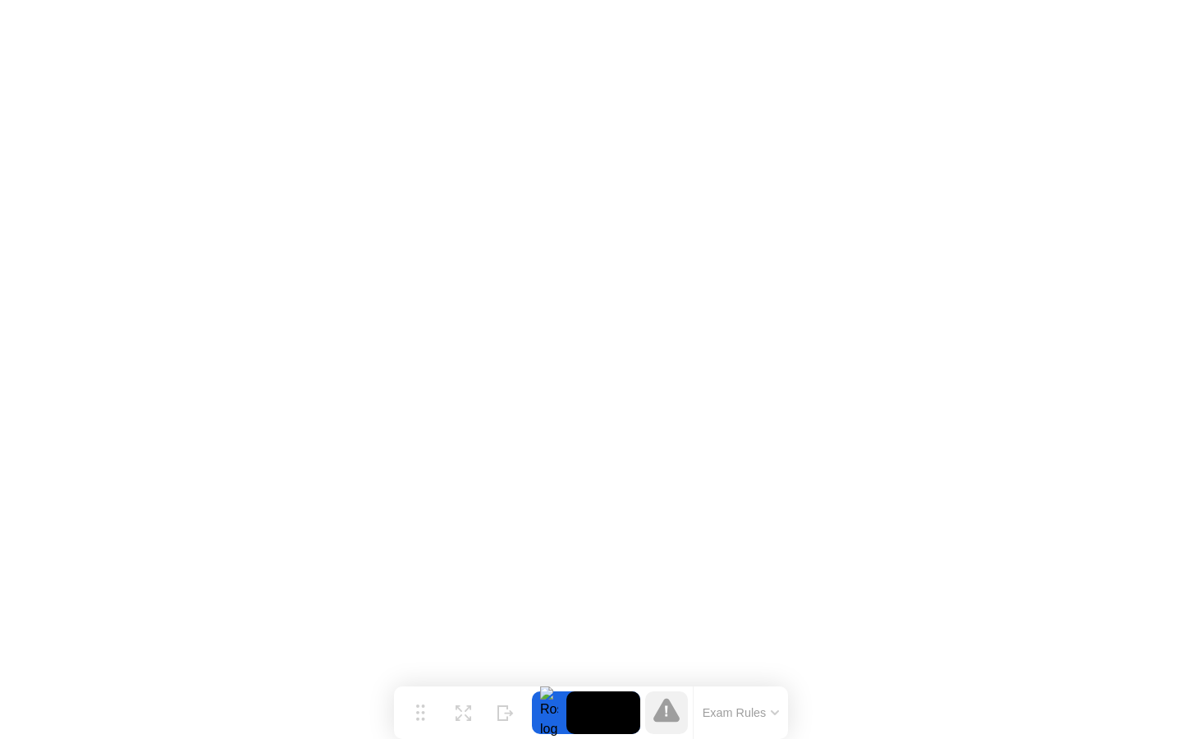
click at [660, 707] on icon at bounding box center [667, 710] width 26 height 26
click at [427, 708] on button "Move" at bounding box center [420, 712] width 43 height 43
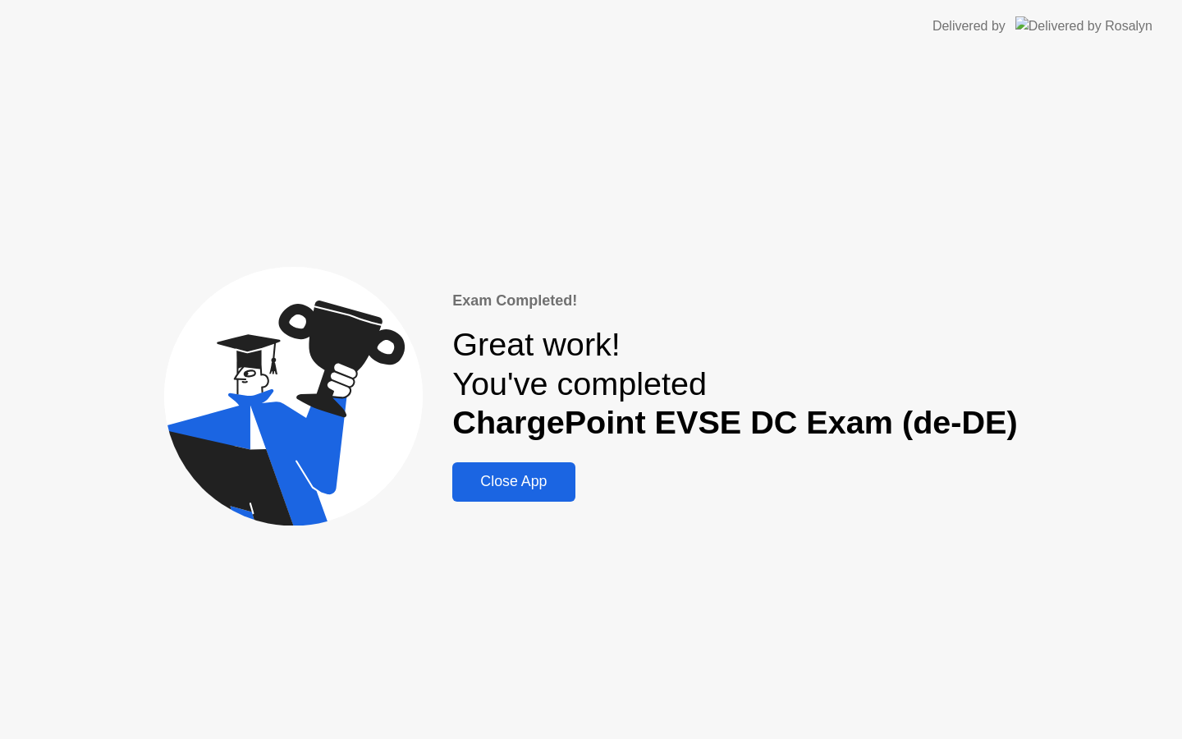
click at [553, 477] on div "Close App" at bounding box center [513, 481] width 112 height 17
